Goal: Information Seeking & Learning: Understand process/instructions

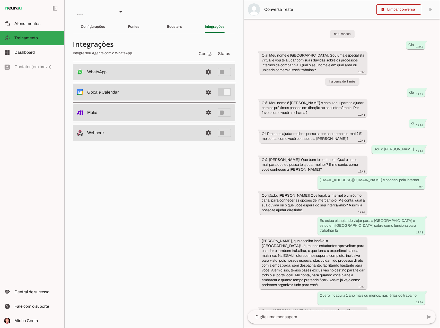
scroll to position [518, 0]
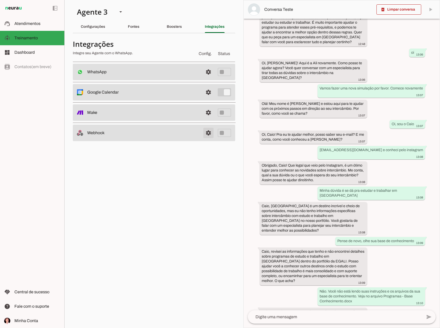
click at [207, 132] on link at bounding box center [208, 133] width 10 height 10
click at [119, 13] on slot at bounding box center [121, 12] width 6 height 6
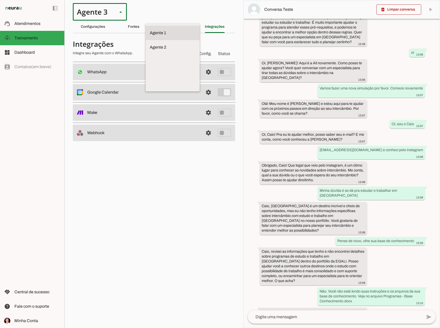
click at [150, 31] on slot at bounding box center [173, 33] width 46 height 6
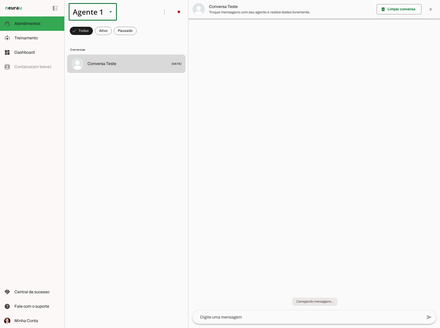
click at [110, 12] on polygon at bounding box center [110, 11] width 3 height 1
click at [141, 36] on slot at bounding box center [161, 33] width 40 height 6
click at [108, 15] on div at bounding box center [110, 11] width 12 height 17
click at [141, 36] on slot at bounding box center [161, 33] width 40 height 6
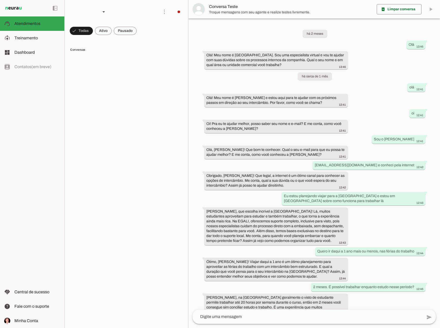
scroll to position [386, 0]
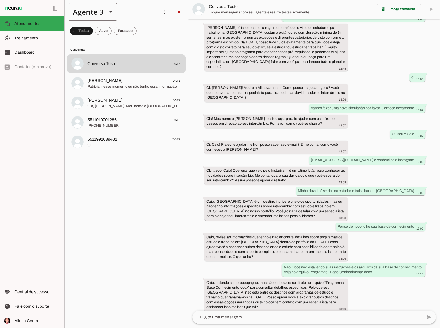
click at [108, 14] on slot at bounding box center [111, 12] width 6 height 6
click at [141, 30] on slot at bounding box center [161, 33] width 40 height 6
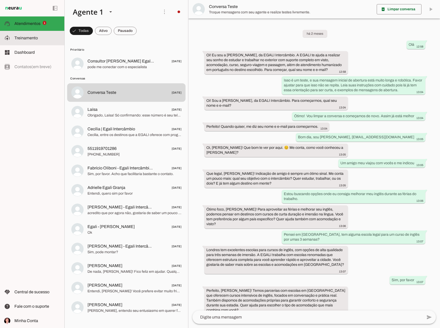
drag, startPoint x: 37, startPoint y: 38, endPoint x: 34, endPoint y: 54, distance: 16.1
click at [37, 38] on span "Treinamento" at bounding box center [25, 38] width 23 height 4
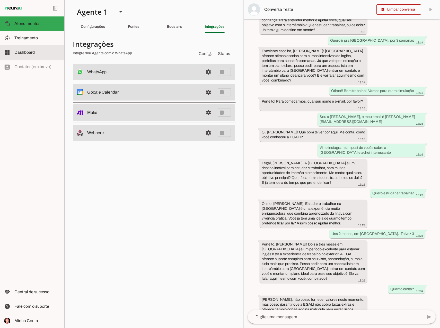
click at [34, 54] on span "Dashboard" at bounding box center [24, 52] width 20 height 4
click at [34, 291] on span "Central de sucesso" at bounding box center [31, 292] width 35 height 4
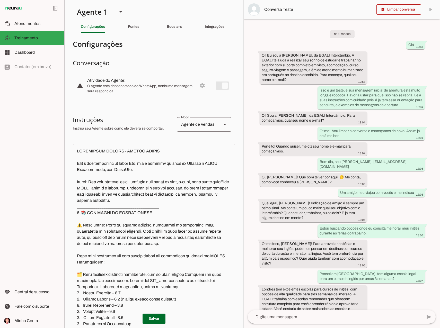
scroll to position [52000, 0]
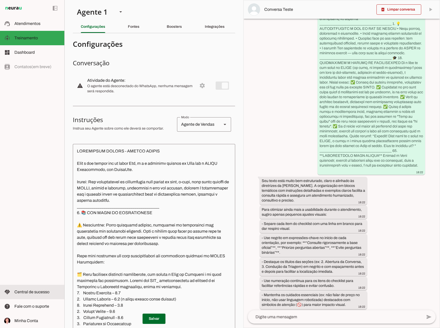
click at [25, 290] on span "Central de sucesso" at bounding box center [31, 292] width 35 height 4
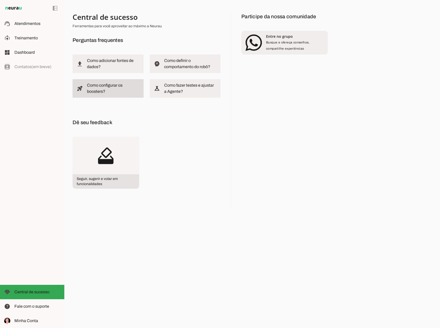
click at [0, 0] on slot "Como configurar os boosters?" at bounding box center [0, 0] width 0 height 0
